Goal: Task Accomplishment & Management: Manage account settings

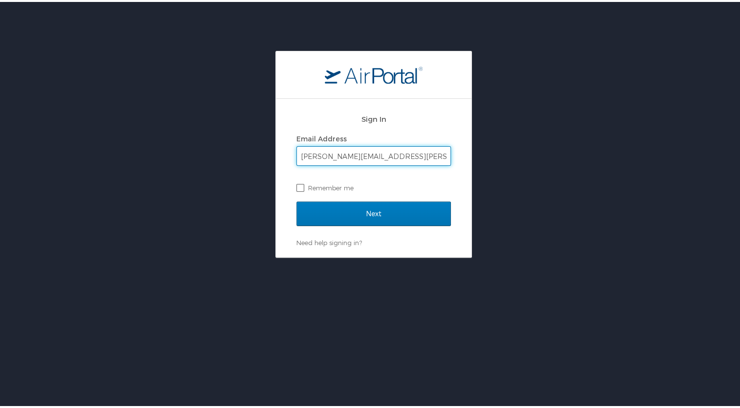
type input "[PERSON_NAME][EMAIL_ADDRESS][PERSON_NAME][DOMAIN_NAME]"
drag, startPoint x: 300, startPoint y: 186, endPoint x: 296, endPoint y: 191, distance: 6.3
click at [297, 191] on label "Remember me" at bounding box center [374, 186] width 155 height 15
click at [297, 188] on input "Remember me" at bounding box center [300, 185] width 6 height 6
checkbox input "true"
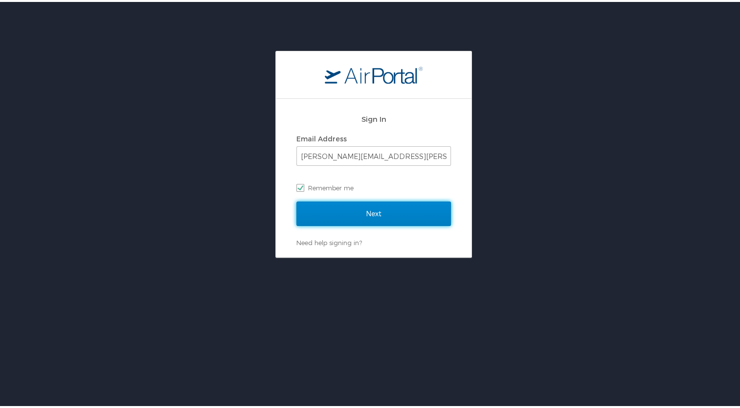
click at [343, 210] on input "Next" at bounding box center [374, 212] width 155 height 24
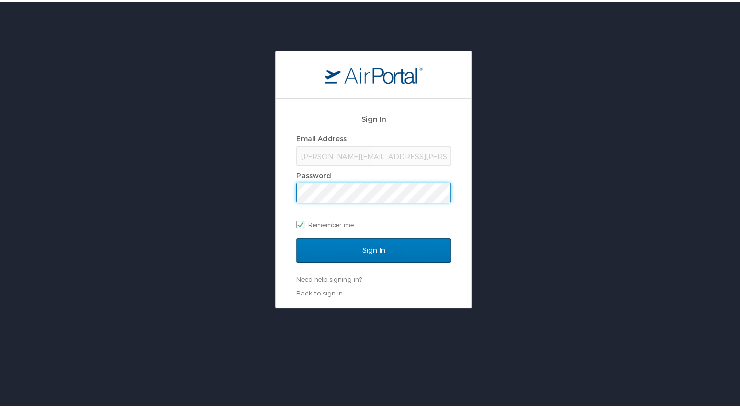
click at [297, 236] on input "Sign In" at bounding box center [374, 248] width 155 height 24
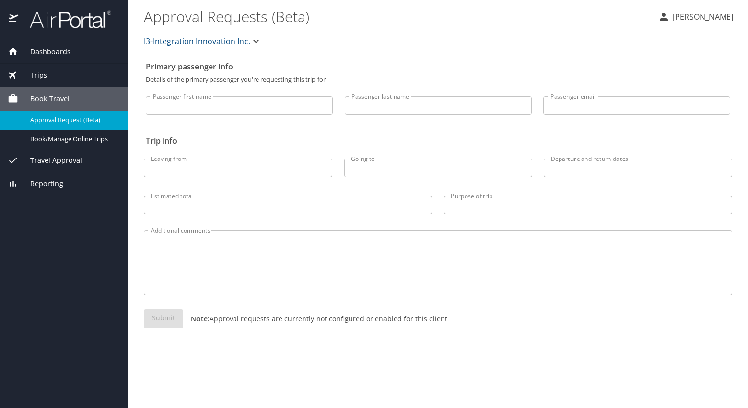
click at [59, 47] on span "Dashboards" at bounding box center [44, 51] width 52 height 11
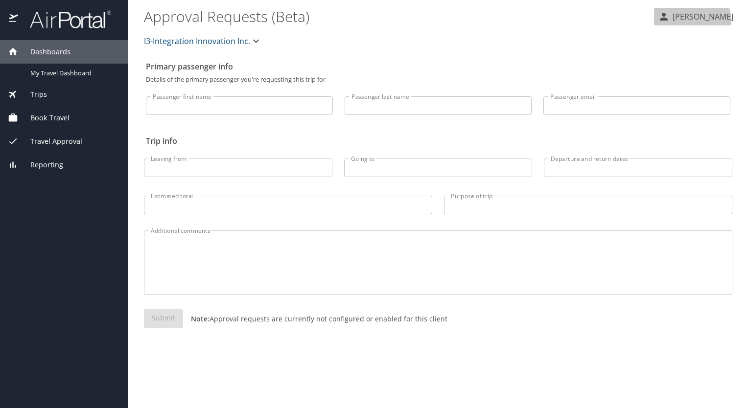
click at [707, 21] on p "Anna Martin" at bounding box center [702, 17] width 64 height 12
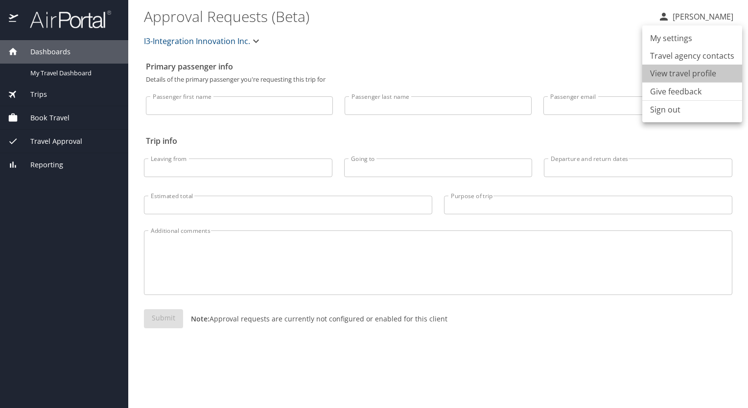
click at [693, 73] on li "View travel profile" at bounding box center [692, 74] width 100 height 18
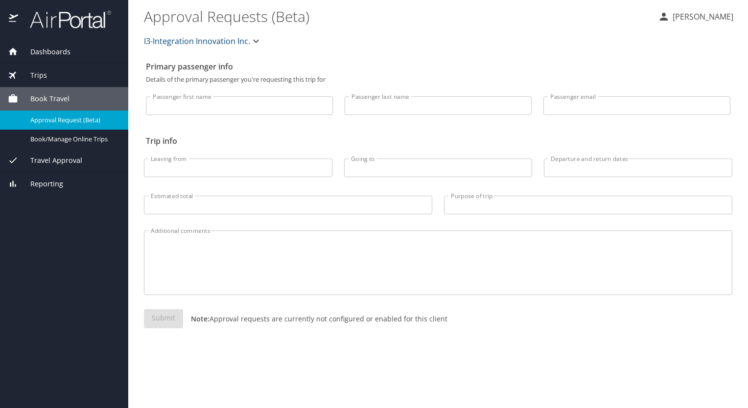
click at [42, 49] on span "Dashboards" at bounding box center [44, 51] width 52 height 11
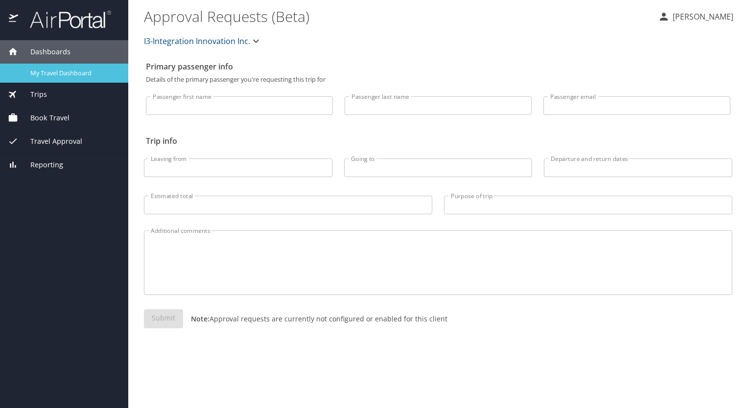
click at [46, 68] on div "My Travel Dashboard" at bounding box center [64, 73] width 113 height 11
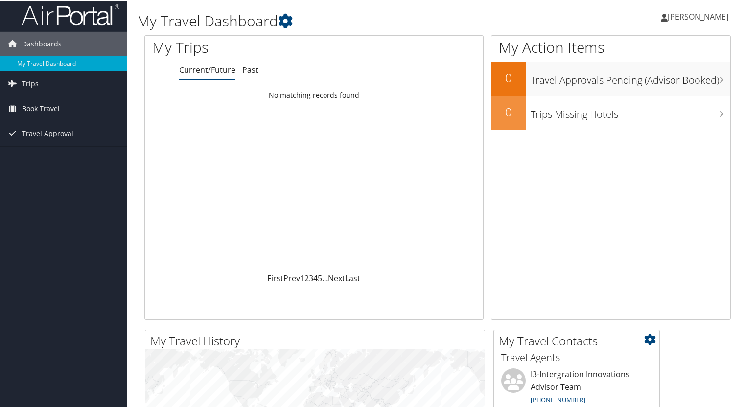
scroll to position [3, 0]
click at [287, 21] on icon at bounding box center [285, 20] width 15 height 15
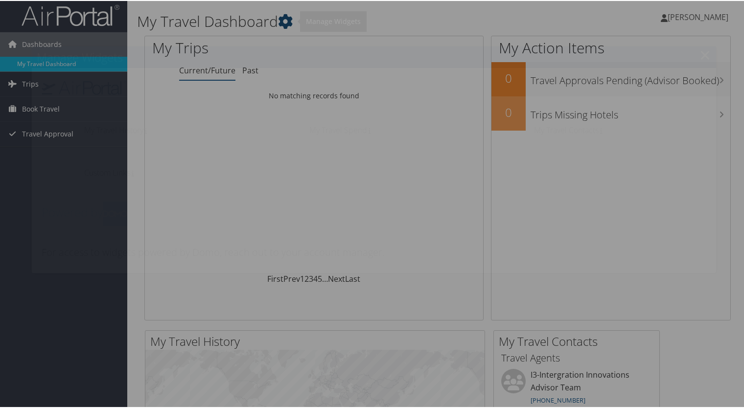
click at [287, 21] on div at bounding box center [374, 204] width 748 height 408
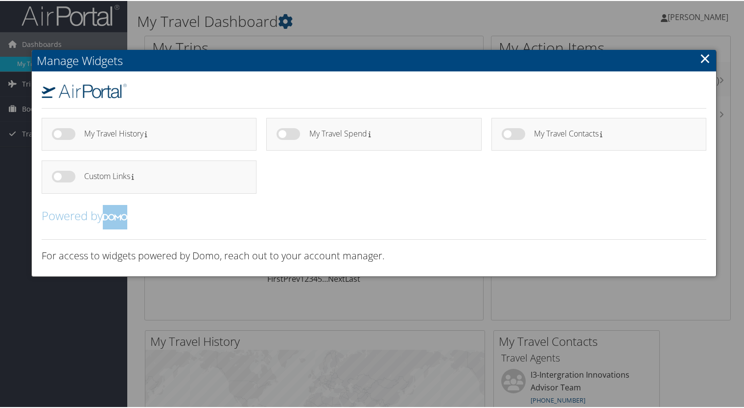
click at [281, 131] on label at bounding box center [288, 133] width 23 height 12
click at [281, 132] on input "checkbox" at bounding box center [284, 135] width 6 height 6
checkbox input "true"
click at [507, 134] on label at bounding box center [513, 133] width 23 height 12
click at [507, 134] on input "checkbox" at bounding box center [510, 135] width 6 height 6
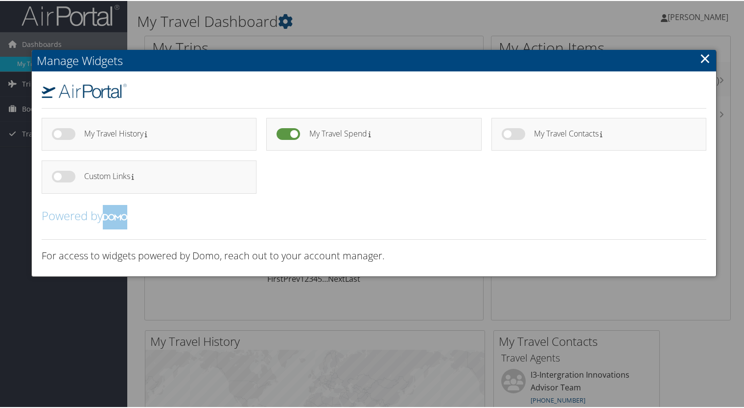
checkbox input "true"
click at [57, 128] on label at bounding box center [63, 133] width 23 height 12
click at [57, 132] on input "checkbox" at bounding box center [60, 135] width 6 height 6
checkbox input "true"
click at [518, 204] on h2 "Powered by" at bounding box center [374, 216] width 665 height 24
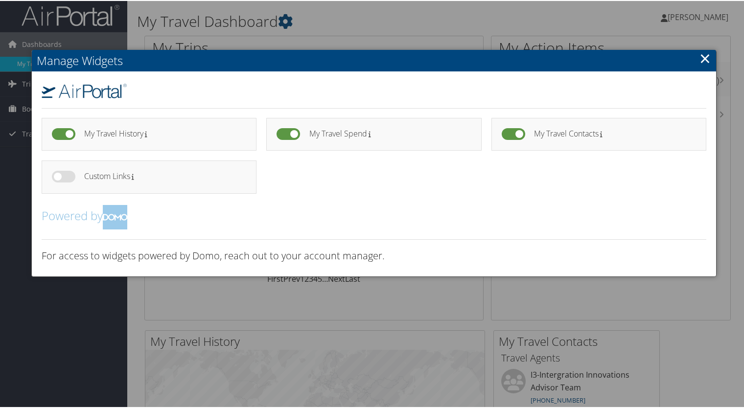
click at [705, 61] on link "×" at bounding box center [704, 57] width 11 height 20
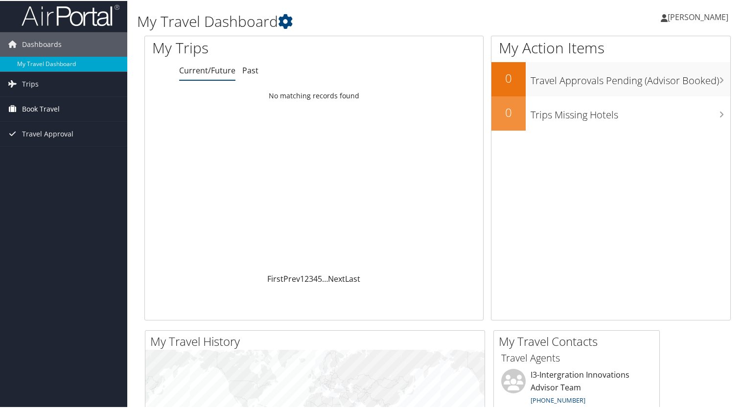
click at [61, 112] on link "Book Travel" at bounding box center [63, 108] width 127 height 24
click at [41, 181] on span "Travel Approval" at bounding box center [47, 177] width 51 height 24
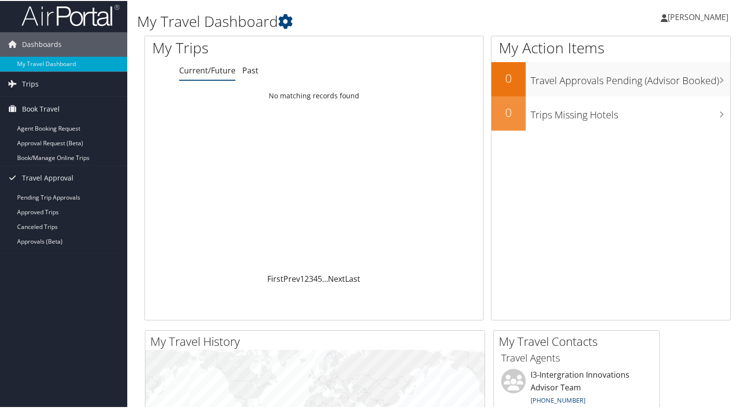
click at [684, 15] on span "[PERSON_NAME]" at bounding box center [698, 16] width 61 height 11
click at [645, 49] on link "My Settings" at bounding box center [671, 50] width 109 height 17
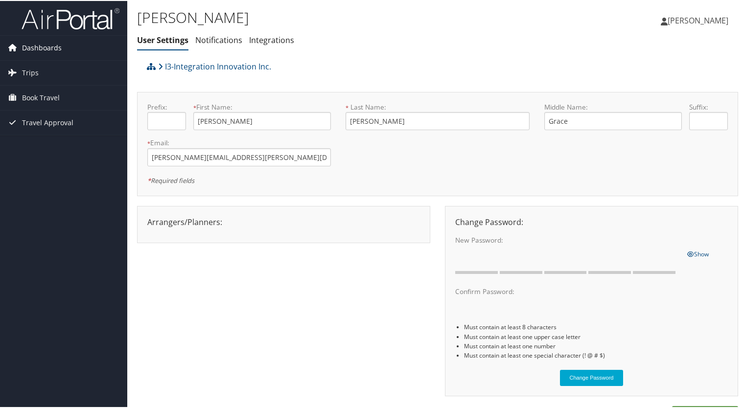
click at [36, 44] on span "Dashboards" at bounding box center [42, 47] width 40 height 24
click at [40, 46] on span "Dashboards" at bounding box center [42, 47] width 40 height 24
click at [41, 94] on span "Book Travel" at bounding box center [41, 97] width 38 height 24
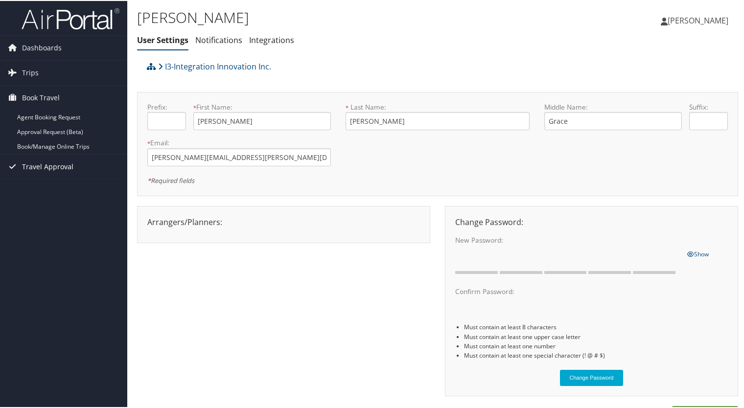
click at [31, 163] on span "Travel Approval" at bounding box center [47, 166] width 51 height 24
click at [33, 72] on span "Trips" at bounding box center [30, 72] width 17 height 24
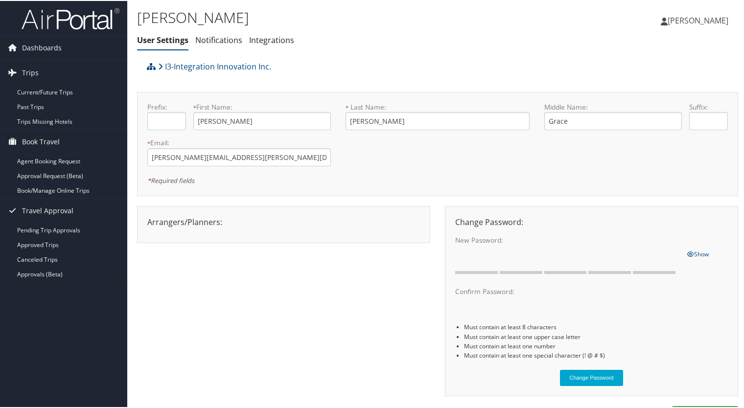
click at [692, 18] on span "[PERSON_NAME]" at bounding box center [698, 19] width 61 height 11
click at [677, 83] on link "View Travel Profile" at bounding box center [671, 87] width 109 height 17
